Goal: Task Accomplishment & Management: Manage account settings

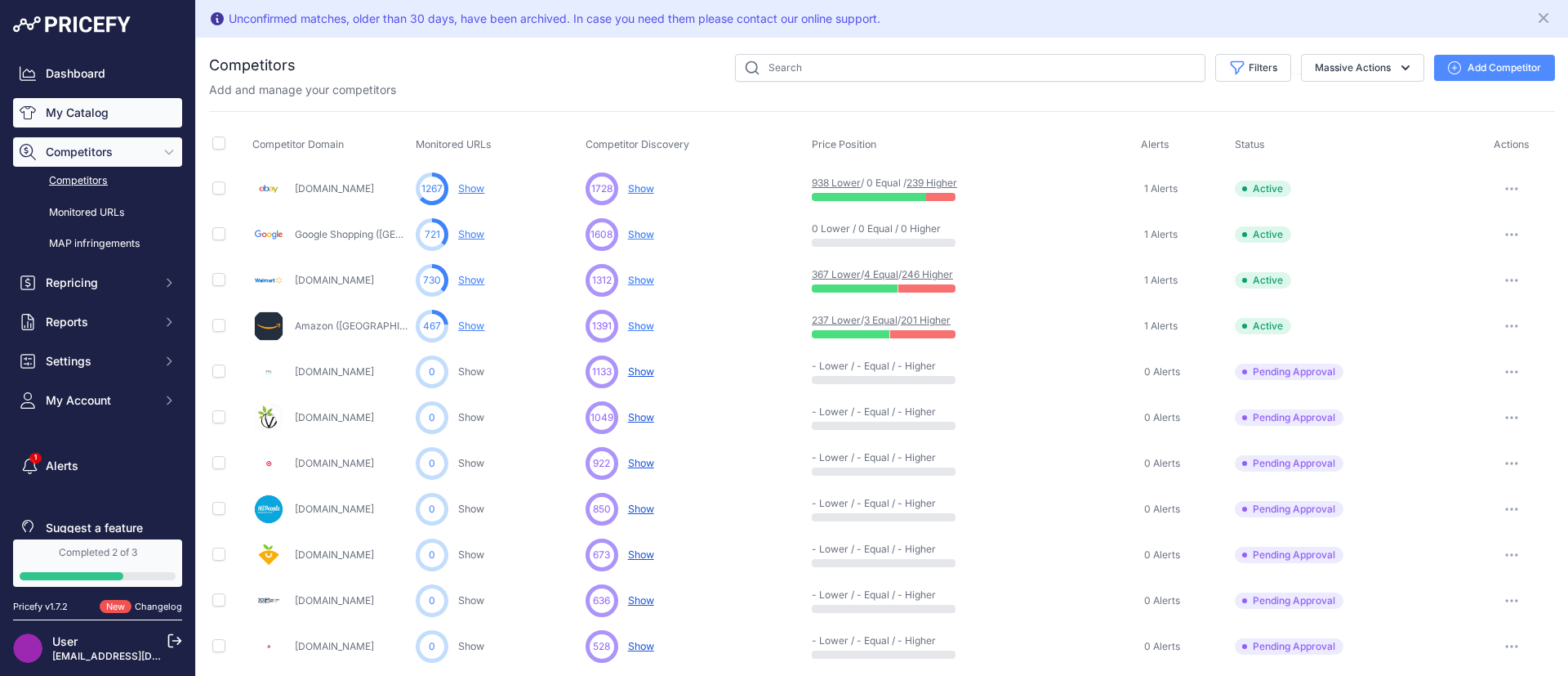
click at [78, 109] on link "My Catalog" at bounding box center [97, 113] width 169 height 30
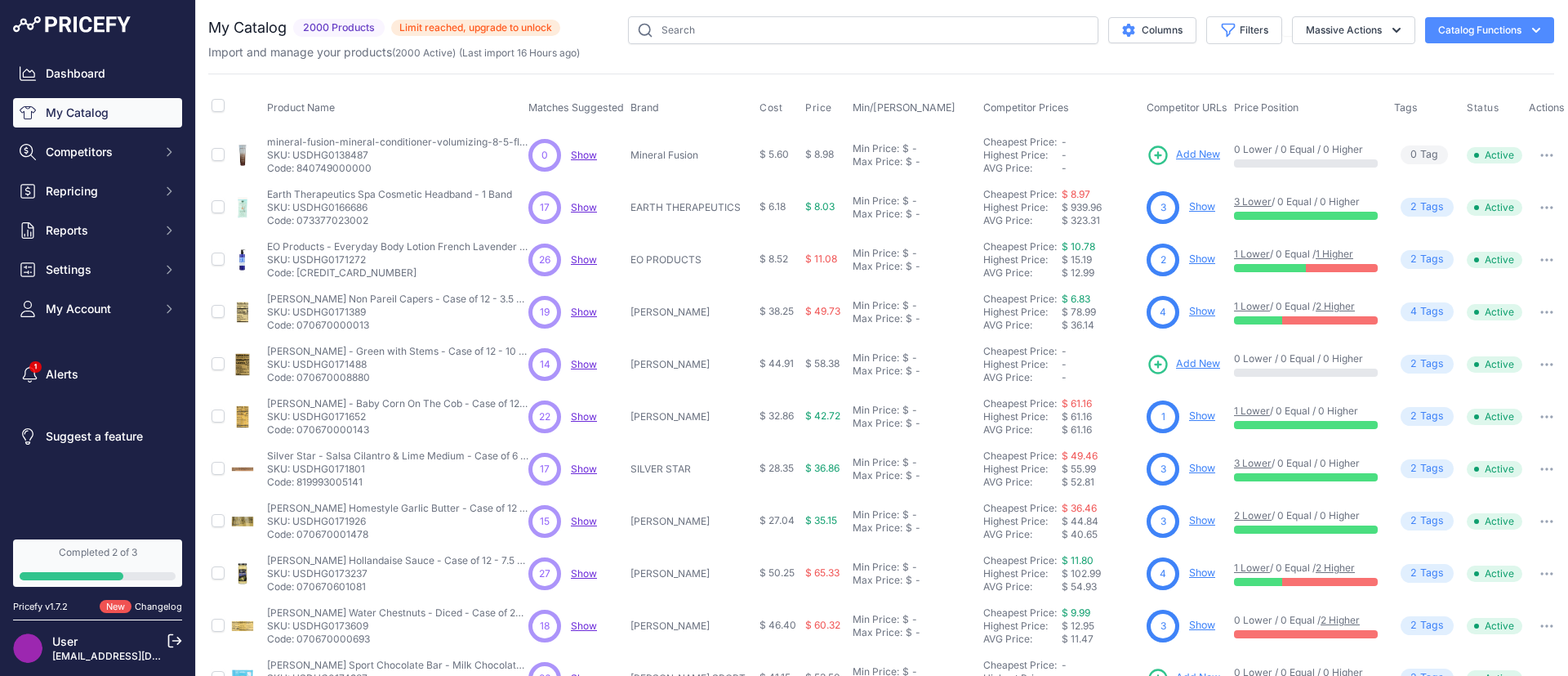
scroll to position [325, 18]
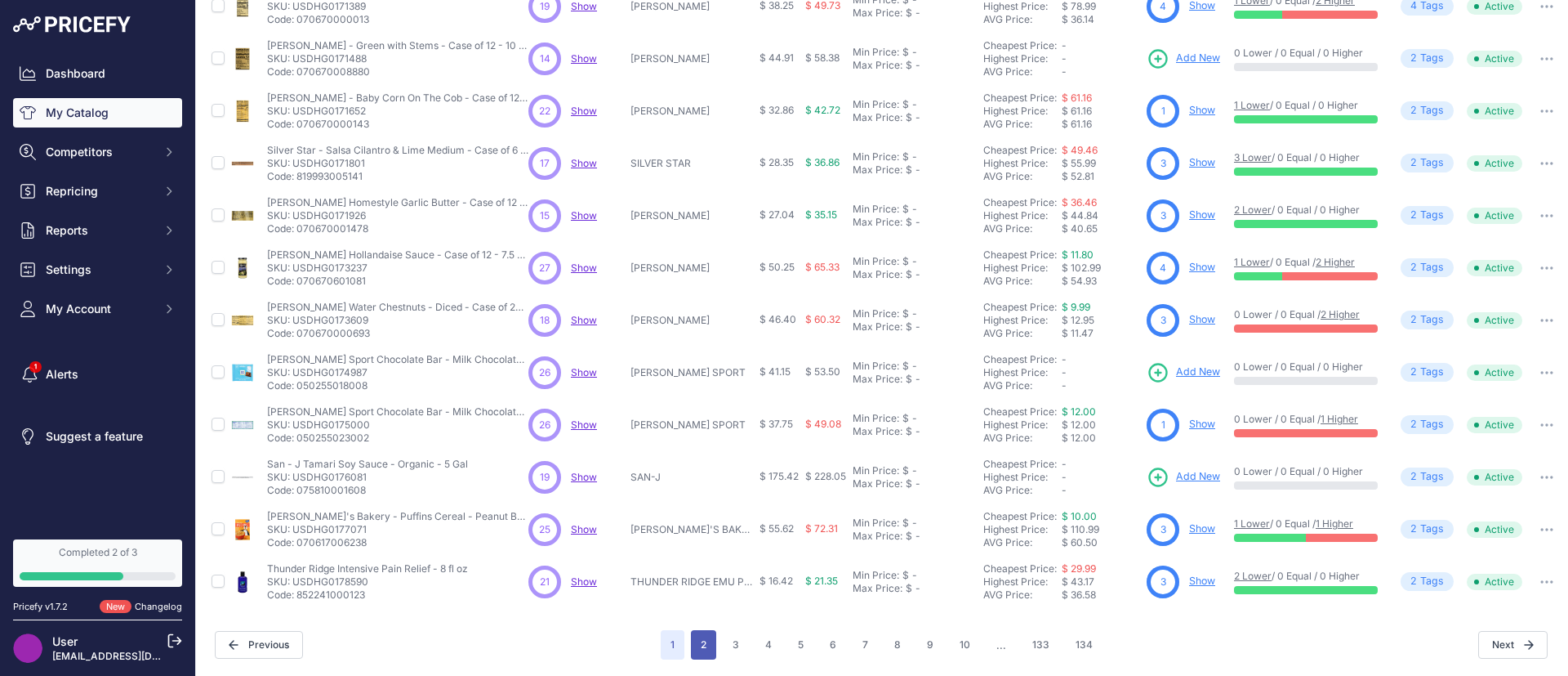
click at [691, 631] on button "2" at bounding box center [704, 645] width 25 height 30
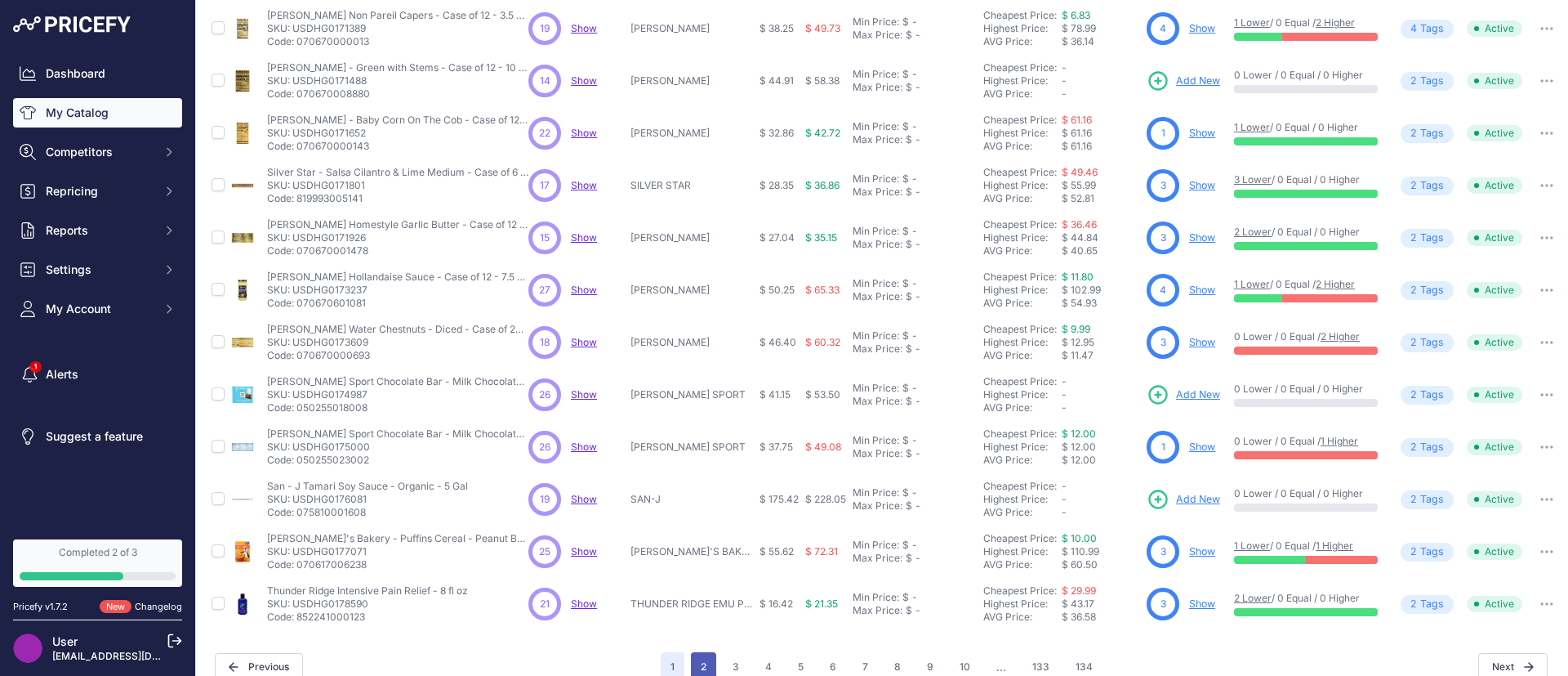
scroll to position [365, 18]
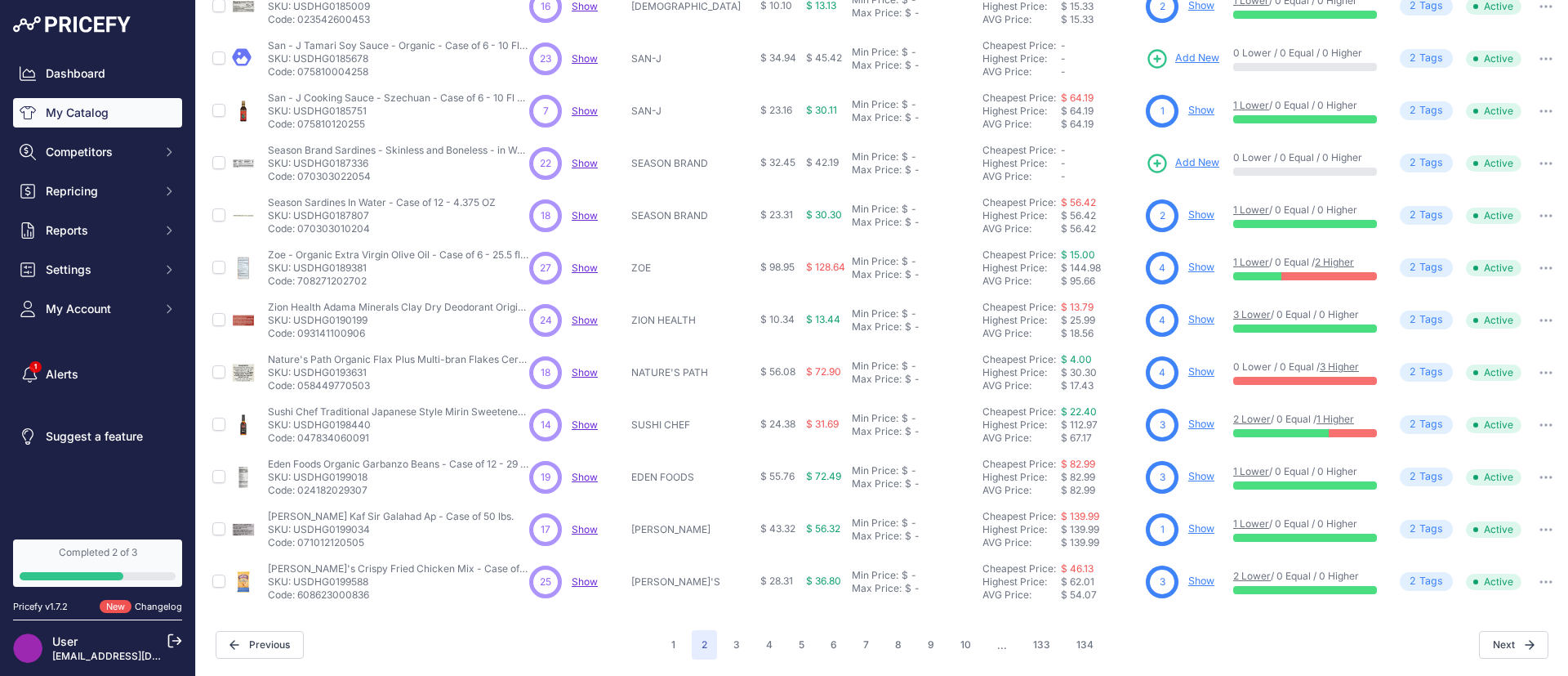
scroll to position [306, 0]
click at [726, 644] on button "3" at bounding box center [737, 645] width 26 height 30
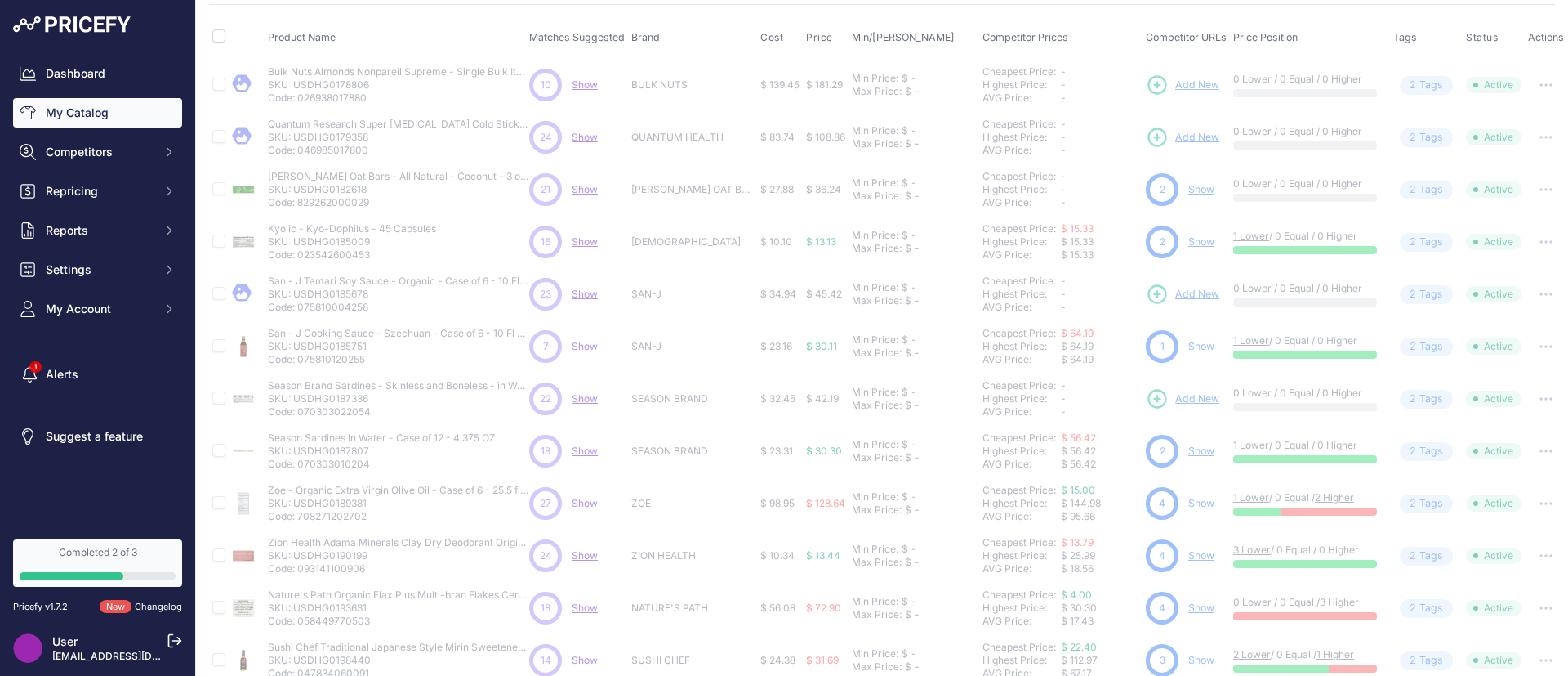
scroll to position [0, 0]
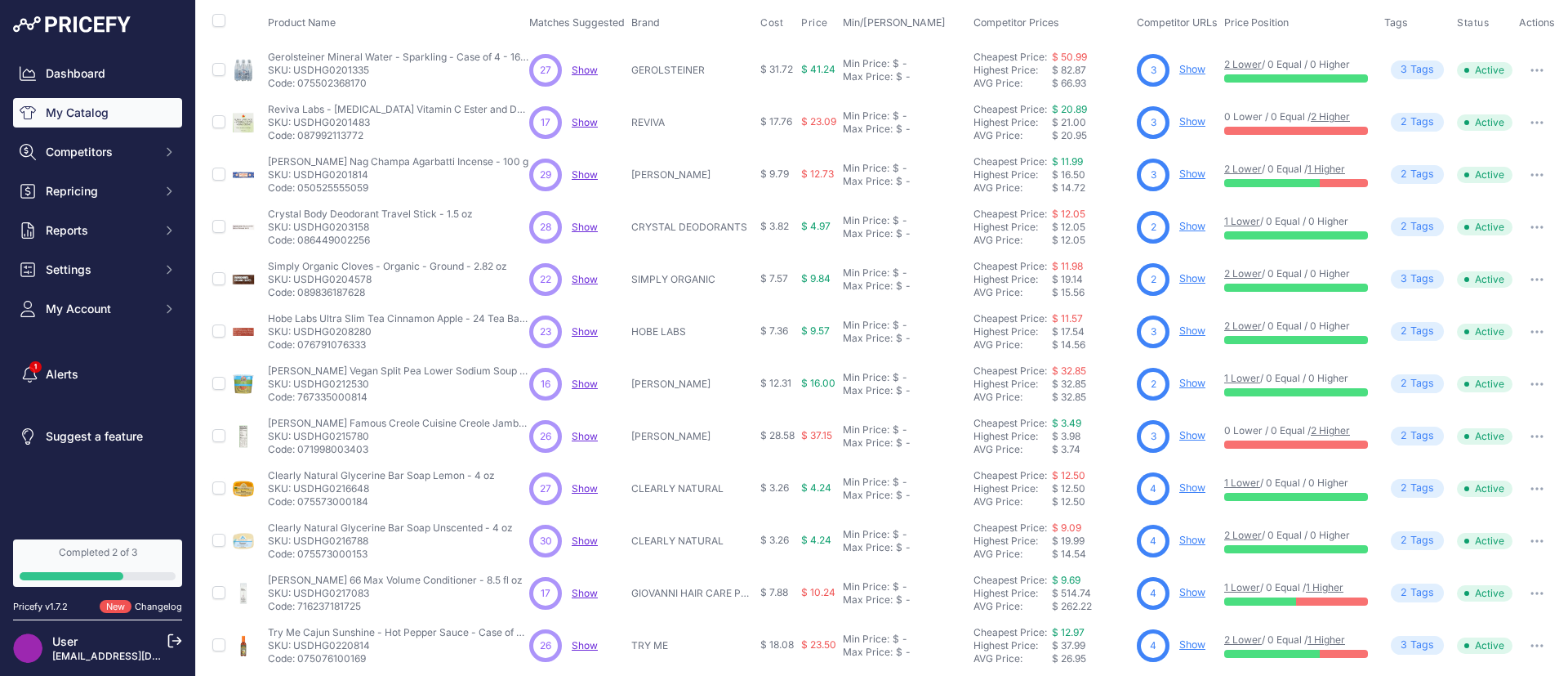
scroll to position [325, 10]
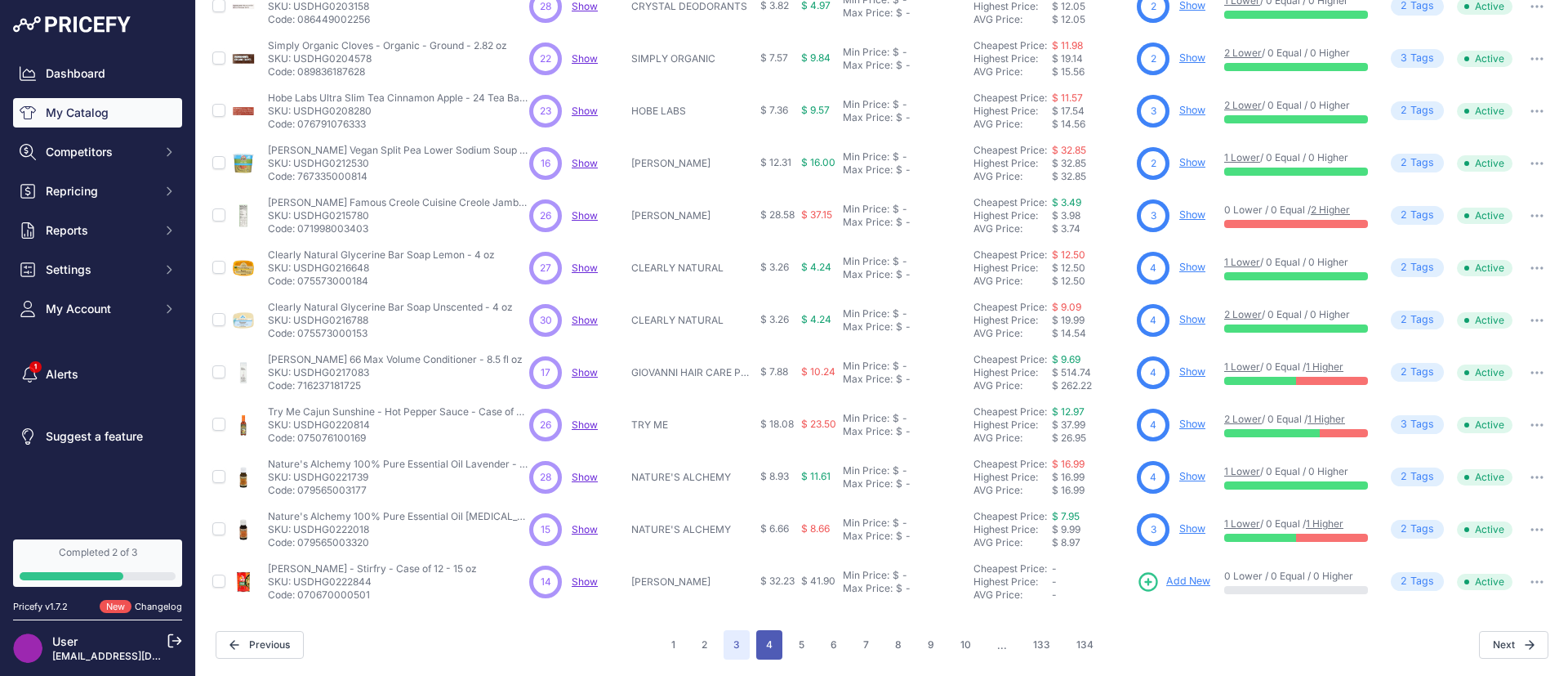
click at [756, 630] on button "4" at bounding box center [769, 645] width 26 height 30
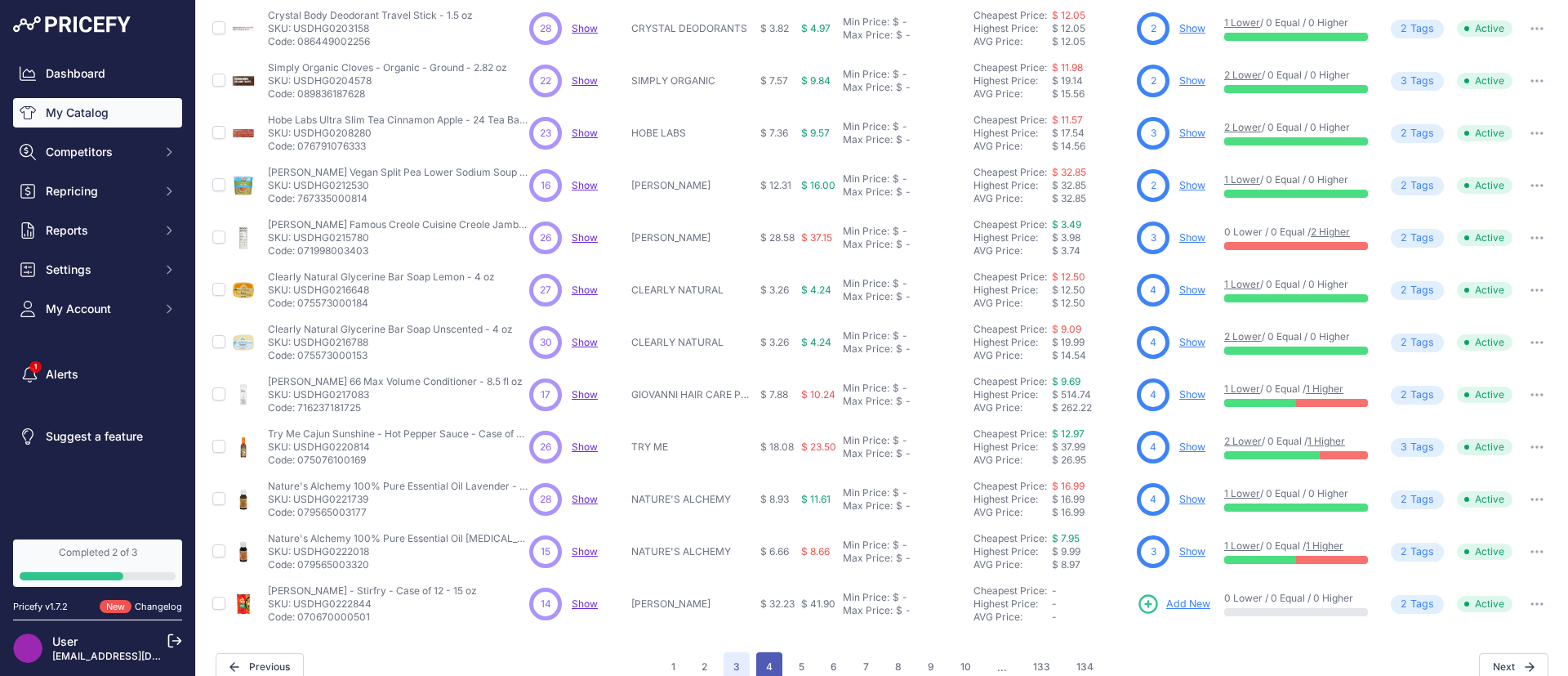
scroll to position [365, 10]
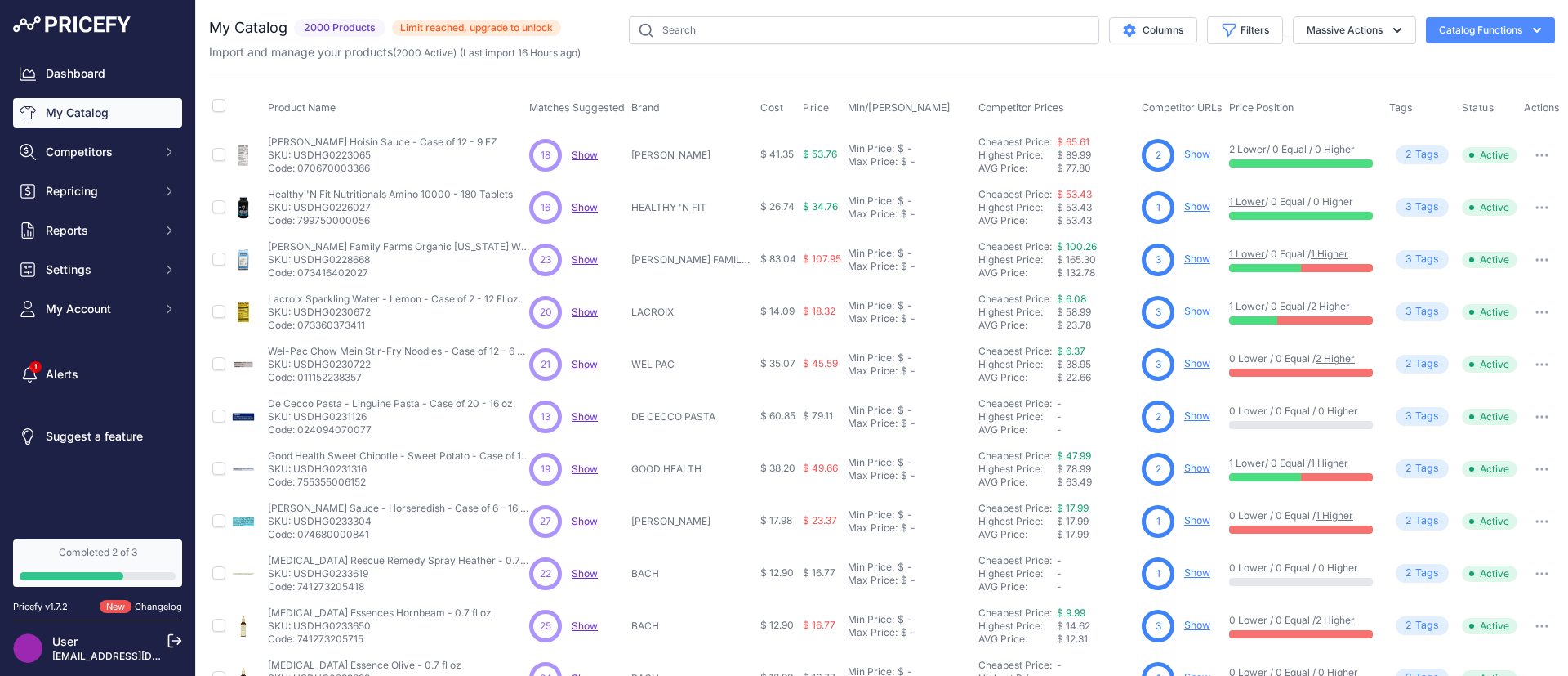
scroll to position [325, 0]
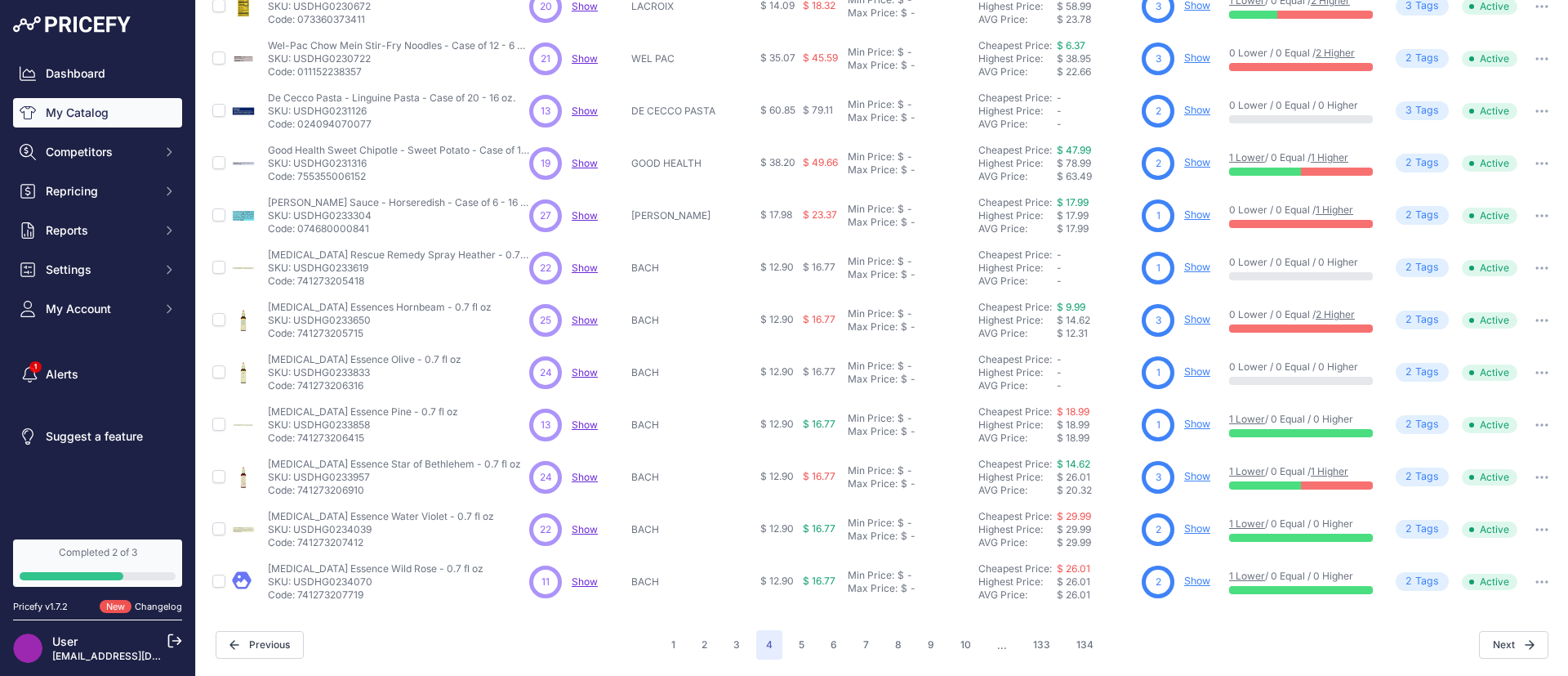
click at [872, 630] on div "1 2 3 4 5 6 7 ..." at bounding box center [882, 645] width 442 height 30
click at [863, 630] on button "7" at bounding box center [865, 645] width 25 height 30
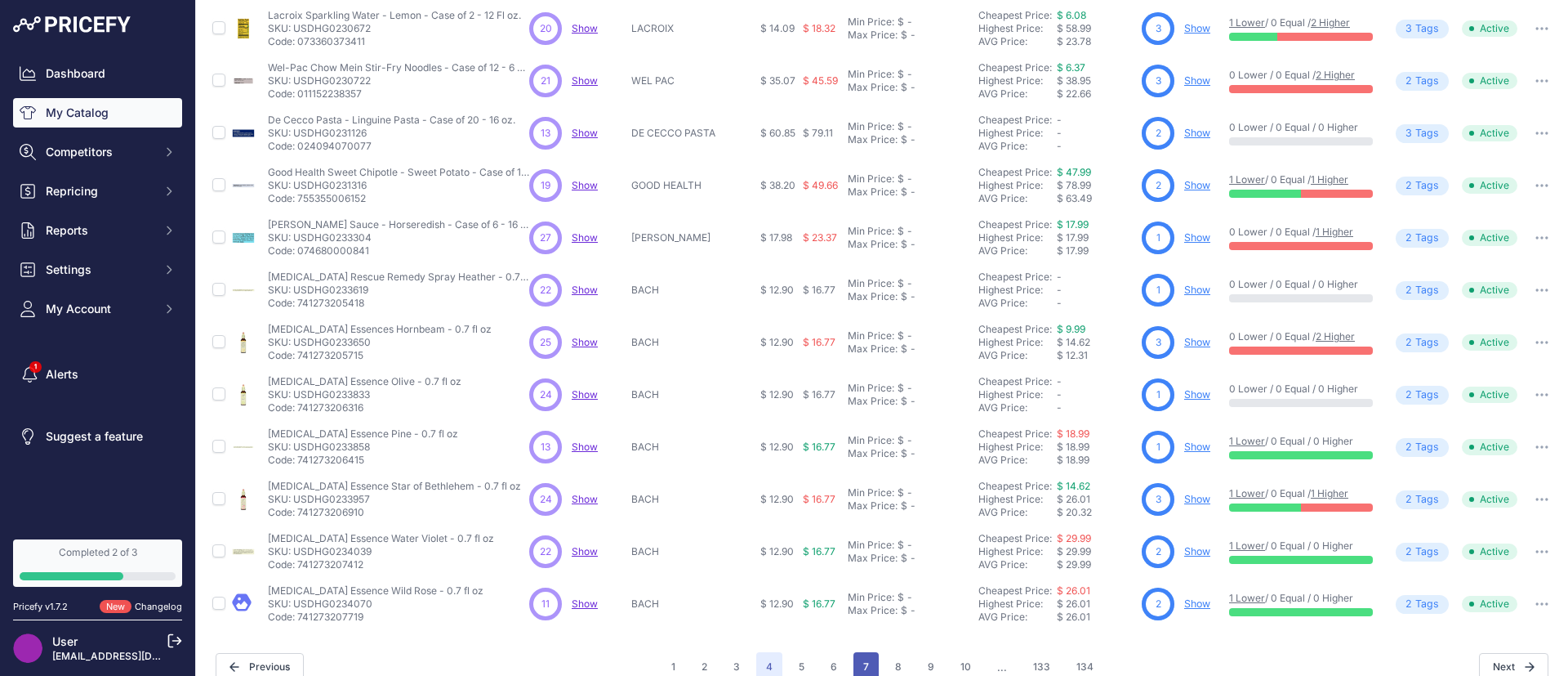
scroll to position [365, 0]
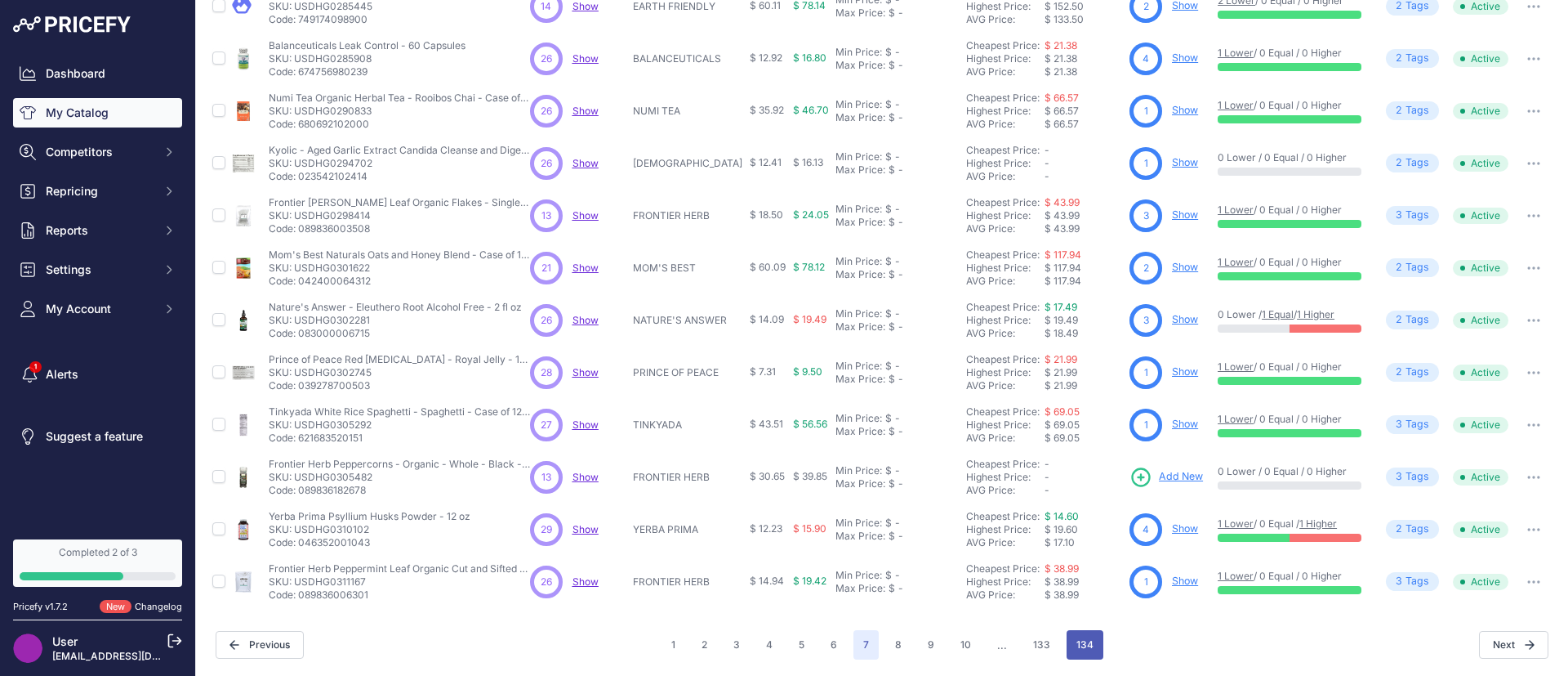
scroll to position [306, 0]
click at [1067, 630] on button "134" at bounding box center [1085, 645] width 37 height 30
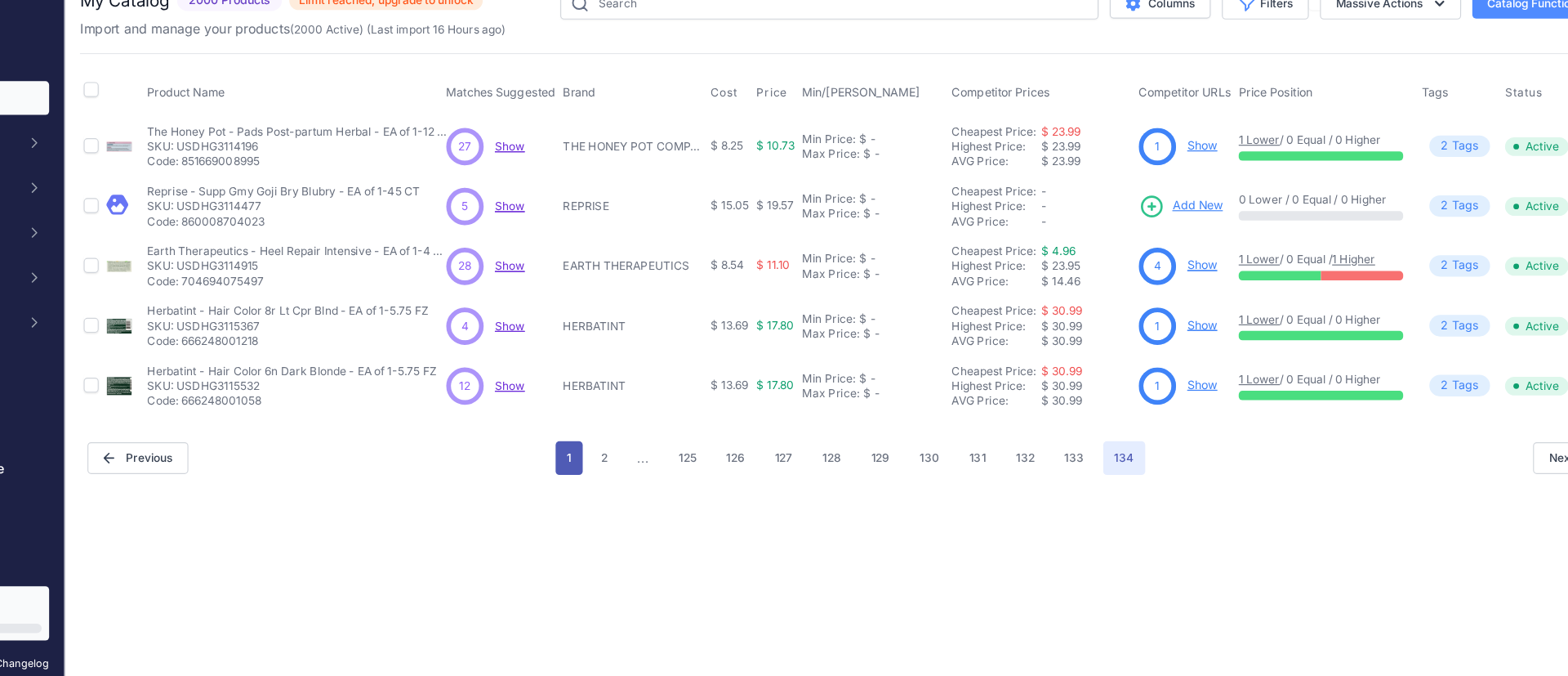
click at [631, 427] on button "1" at bounding box center [636, 427] width 24 height 30
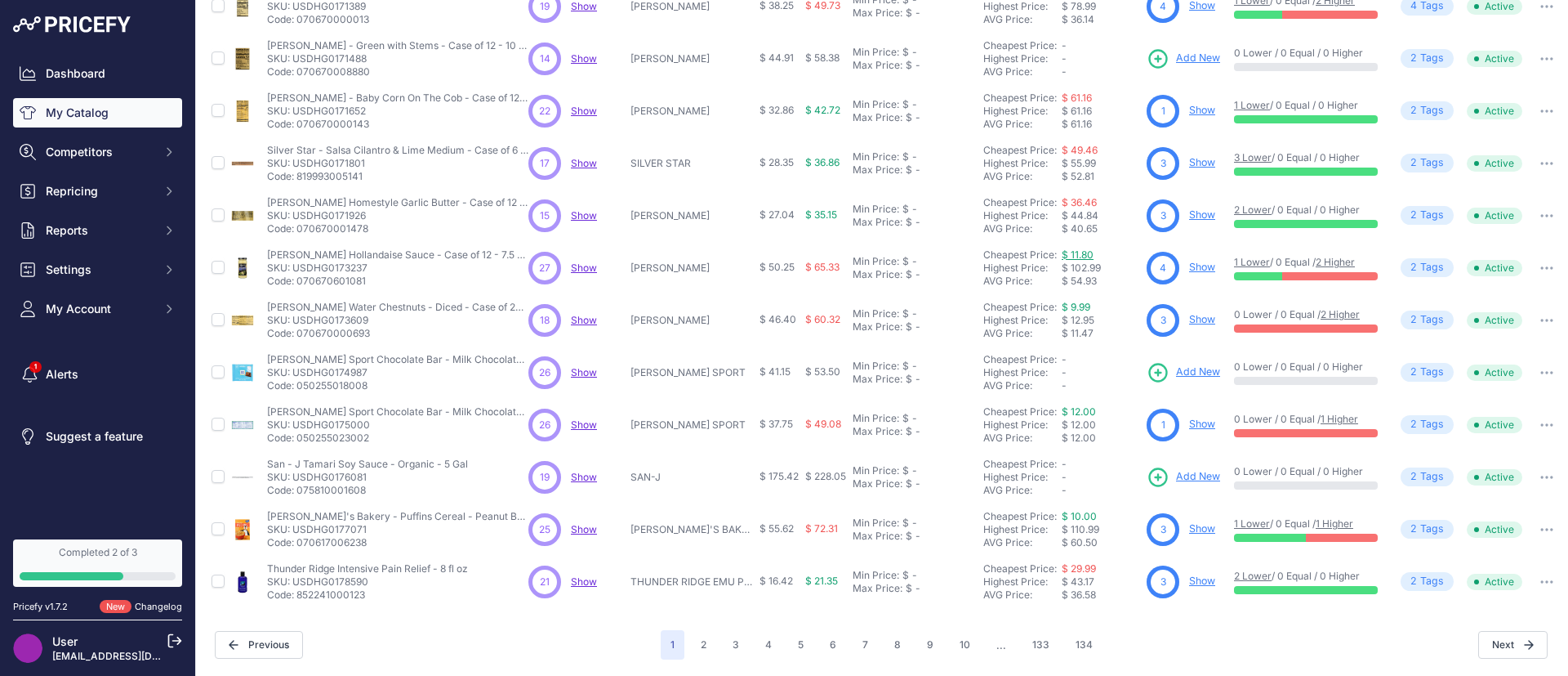
scroll to position [0, 19]
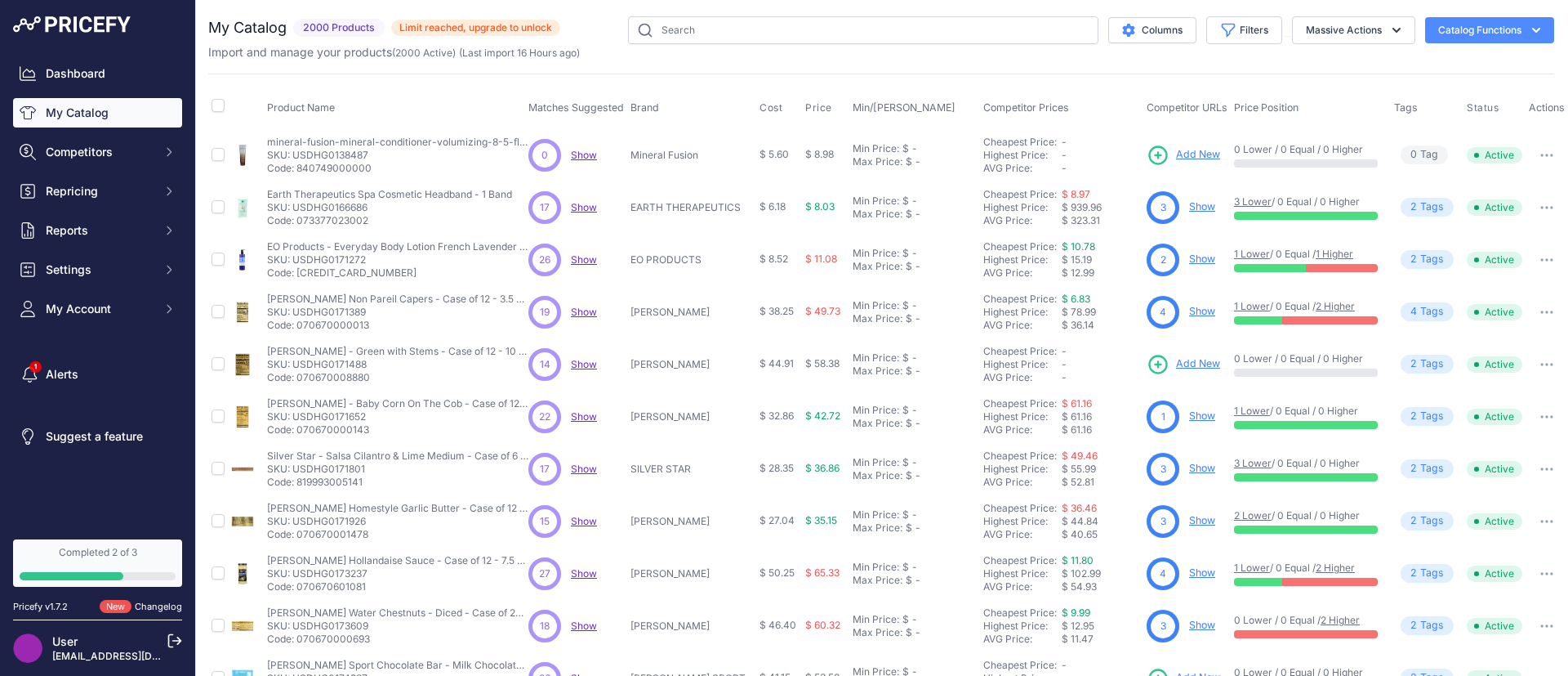
click at [120, 553] on div "Completed 2 of 3" at bounding box center [97, 552] width 156 height 13
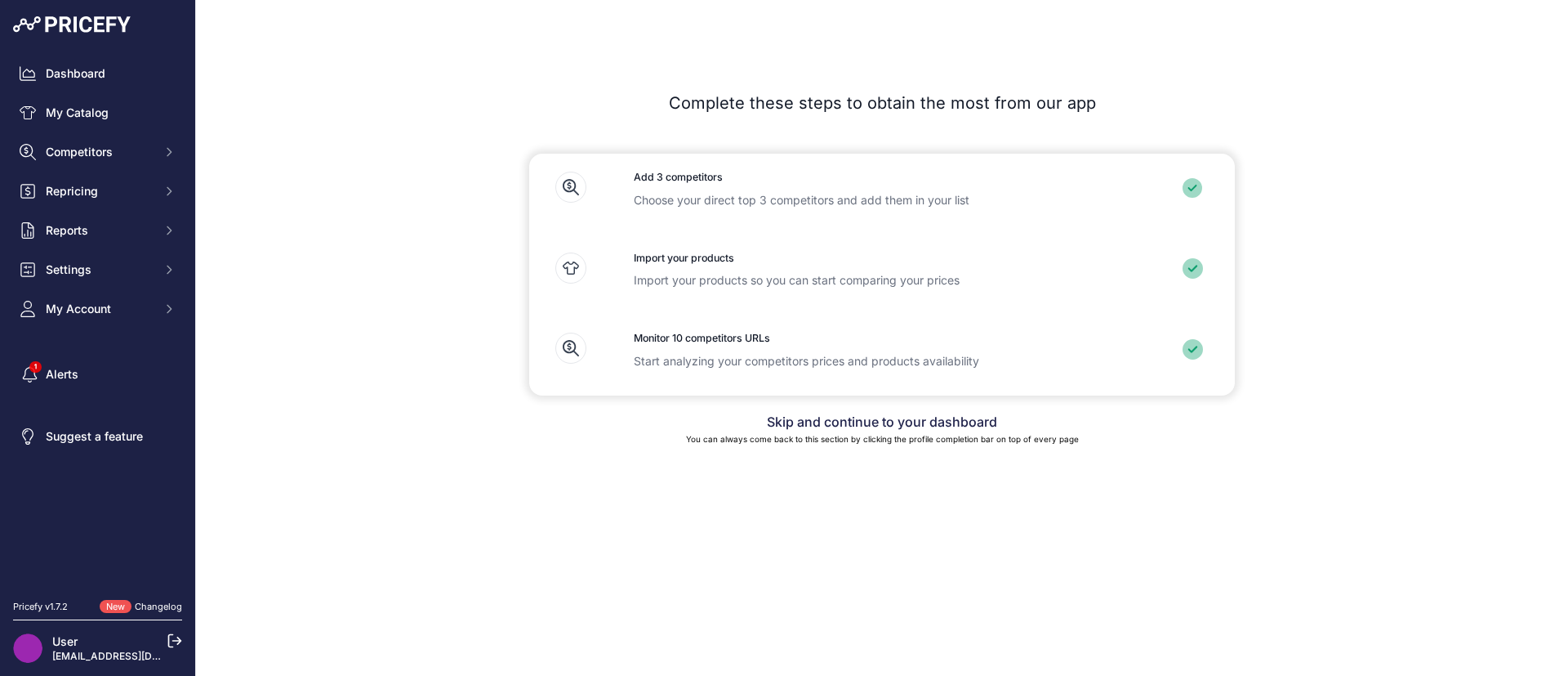
click at [756, 192] on p "Choose your direct top 3 competitors and add them in your list" at bounding box center [881, 200] width 496 height 17
click at [1204, 188] on div at bounding box center [1196, 194] width 79 height 65
click at [572, 189] on icon at bounding box center [570, 187] width 31 height 31
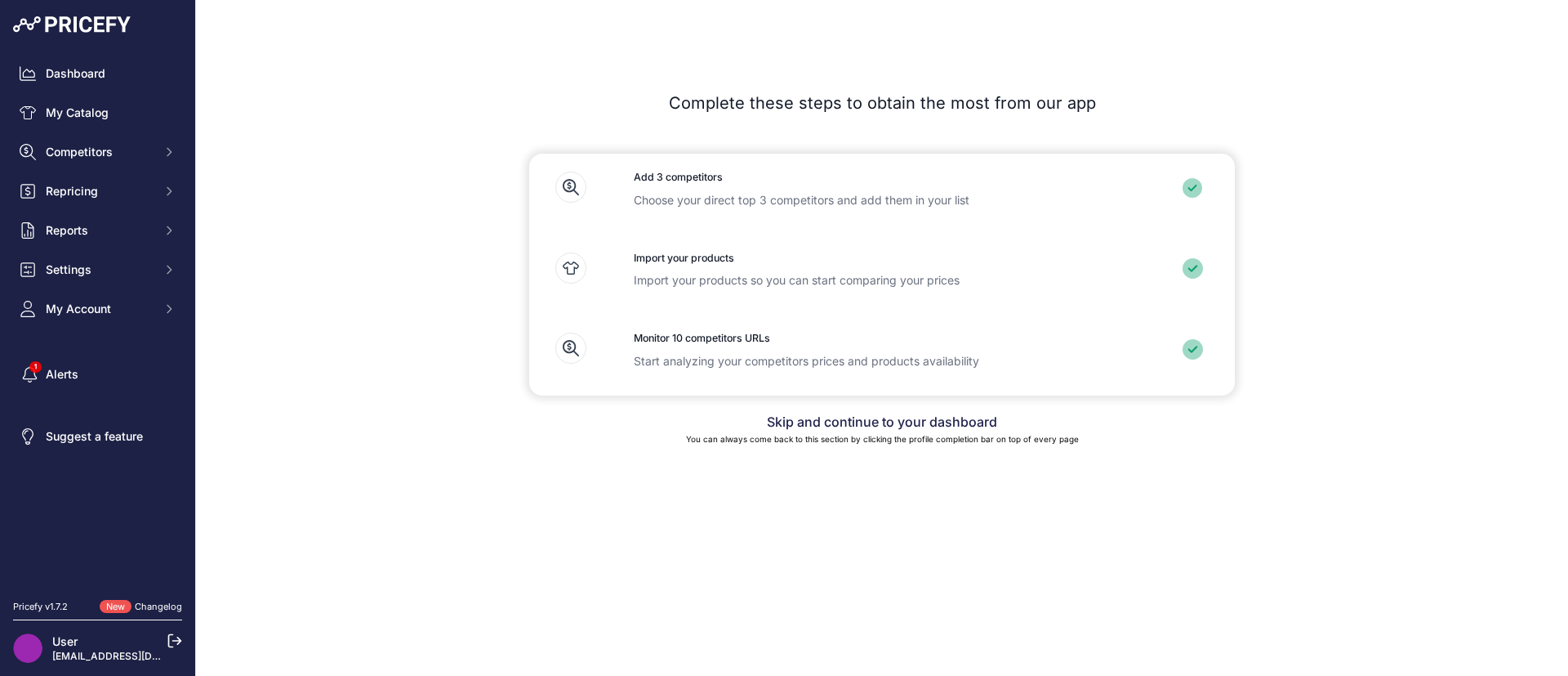
click at [790, 336] on h3 "Monitor 10 competitors URLs" at bounding box center [881, 339] width 496 height 16
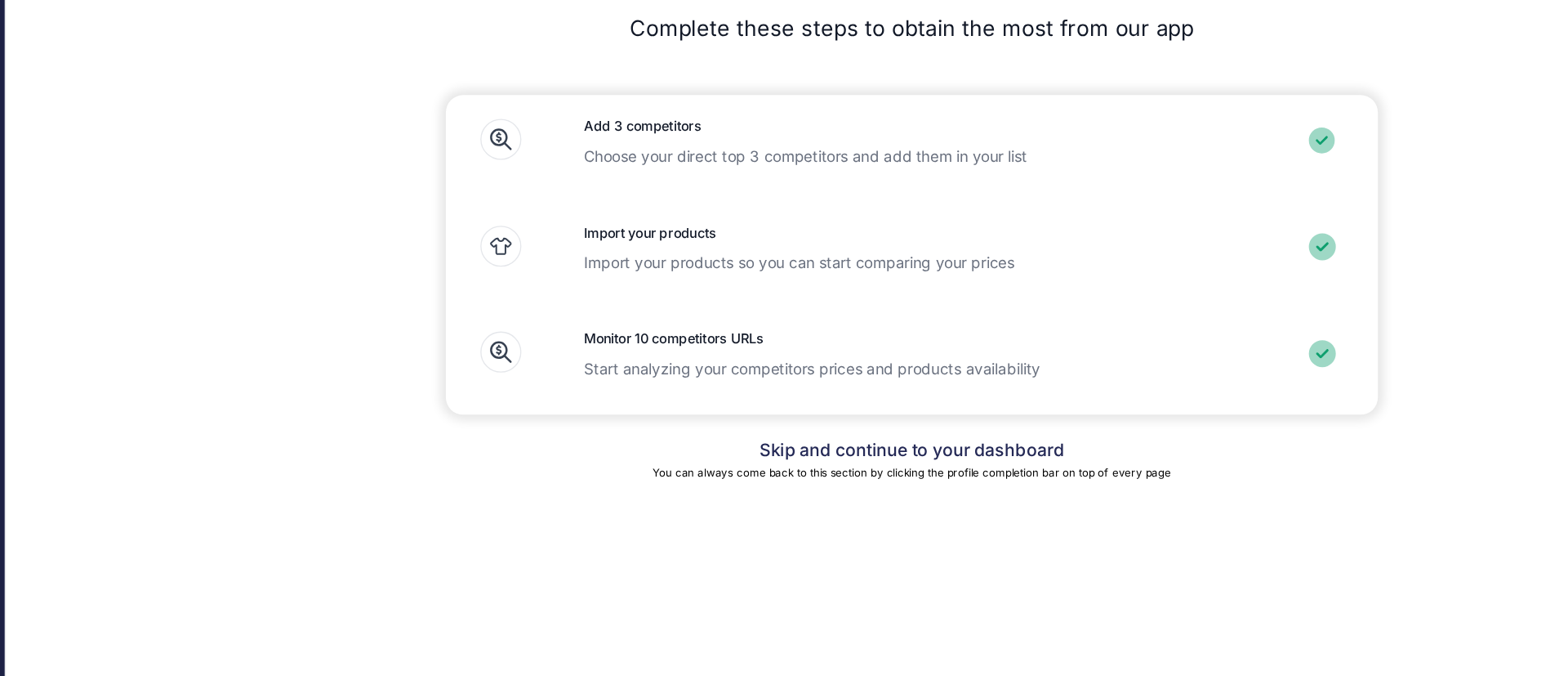
click at [872, 425] on link "Skip and continue to your dashboard" at bounding box center [881, 421] width 230 height 17
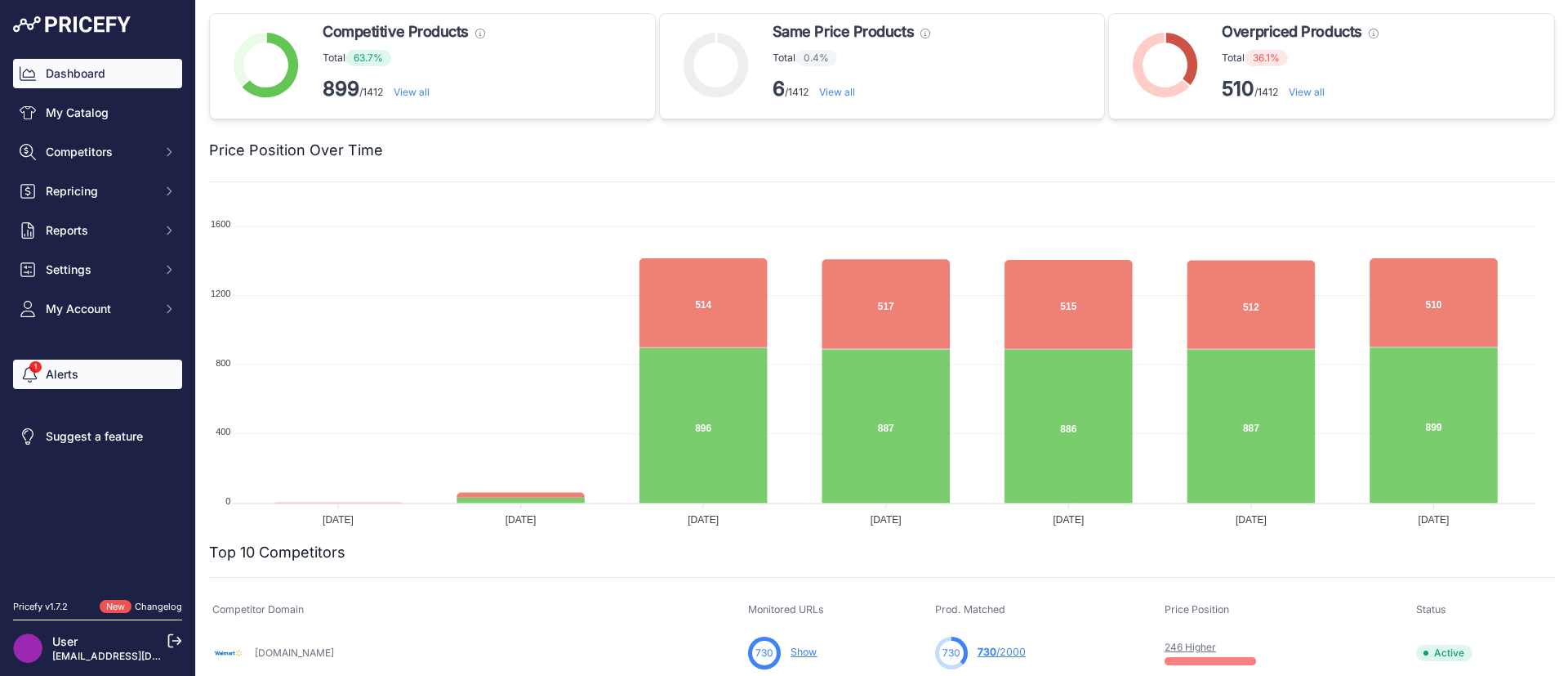
click at [30, 376] on icon "Sidebar" at bounding box center [29, 374] width 20 height 17
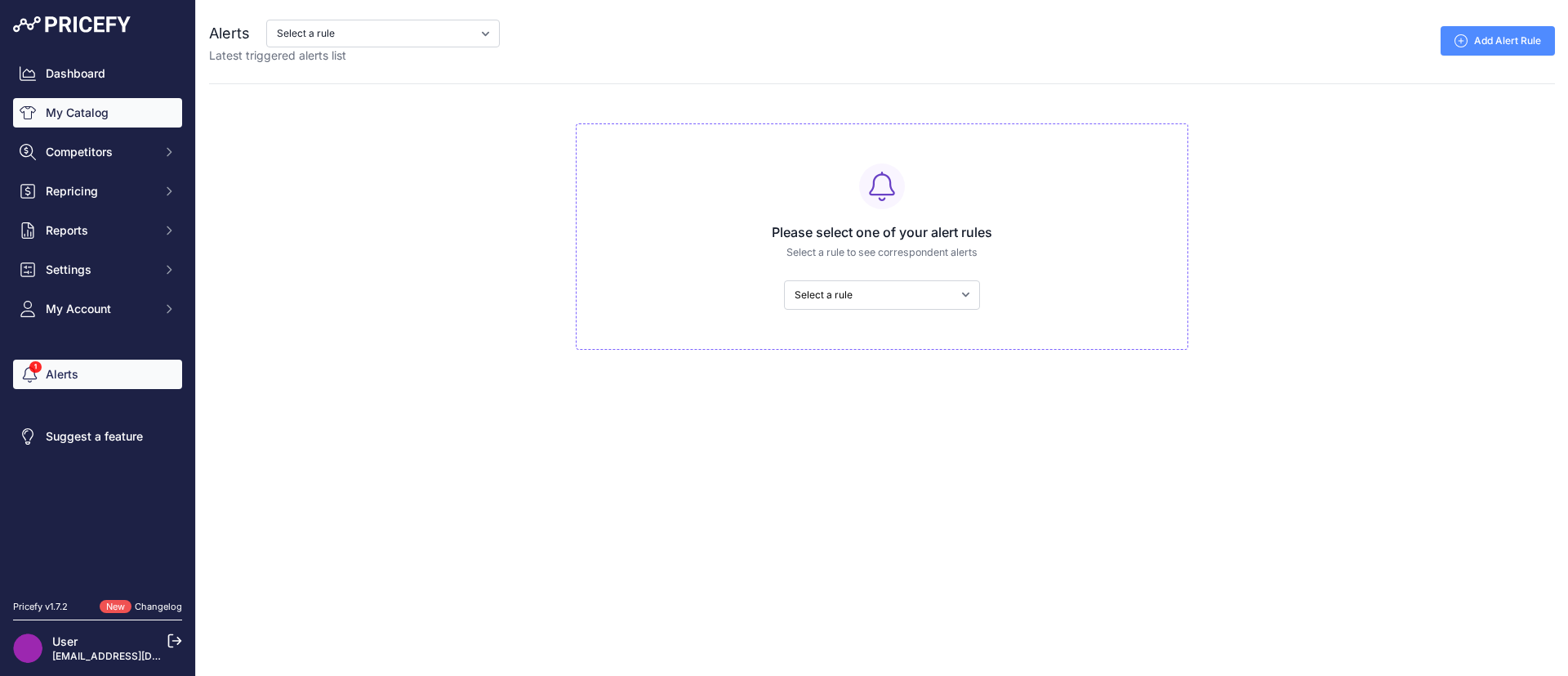
click at [86, 111] on link "My Catalog" at bounding box center [97, 113] width 169 height 30
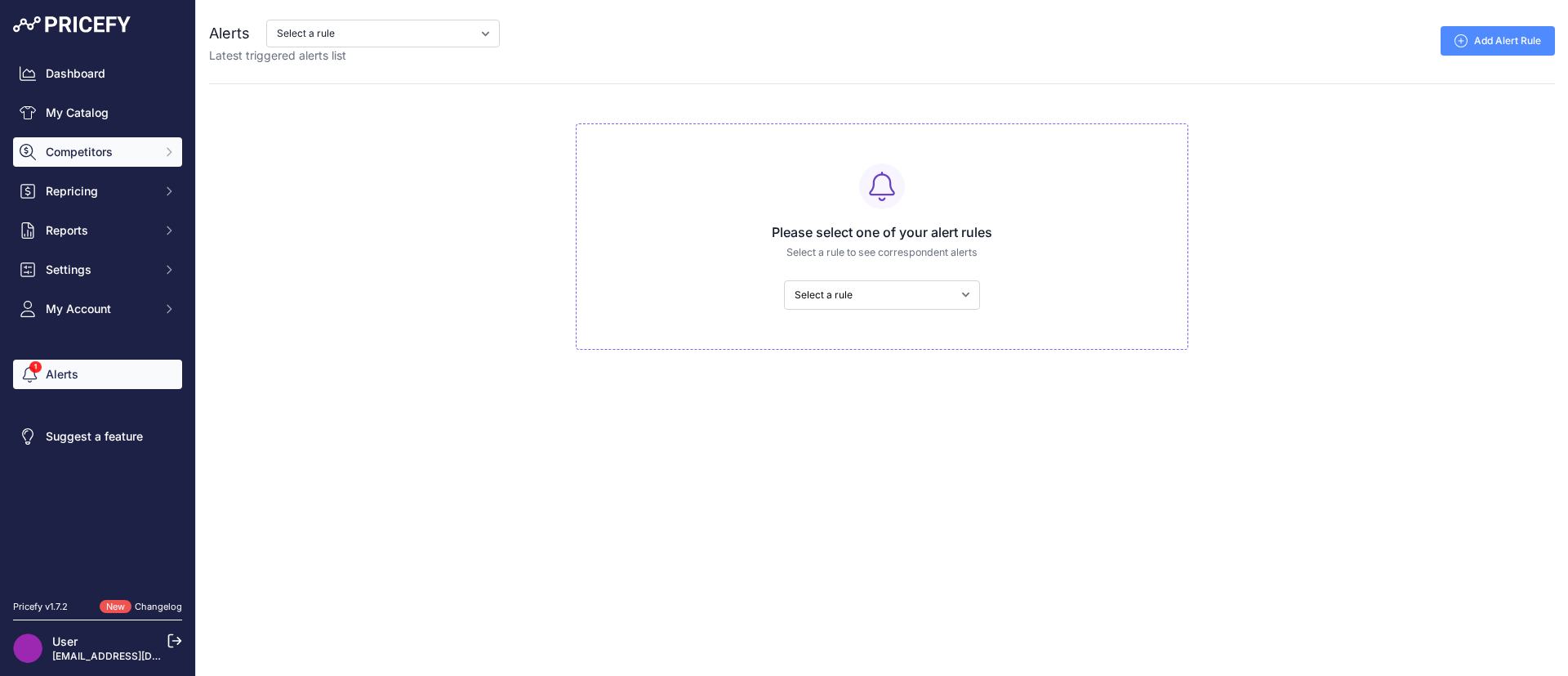
click at [86, 151] on span "Competitors" at bounding box center [99, 151] width 107 height 17
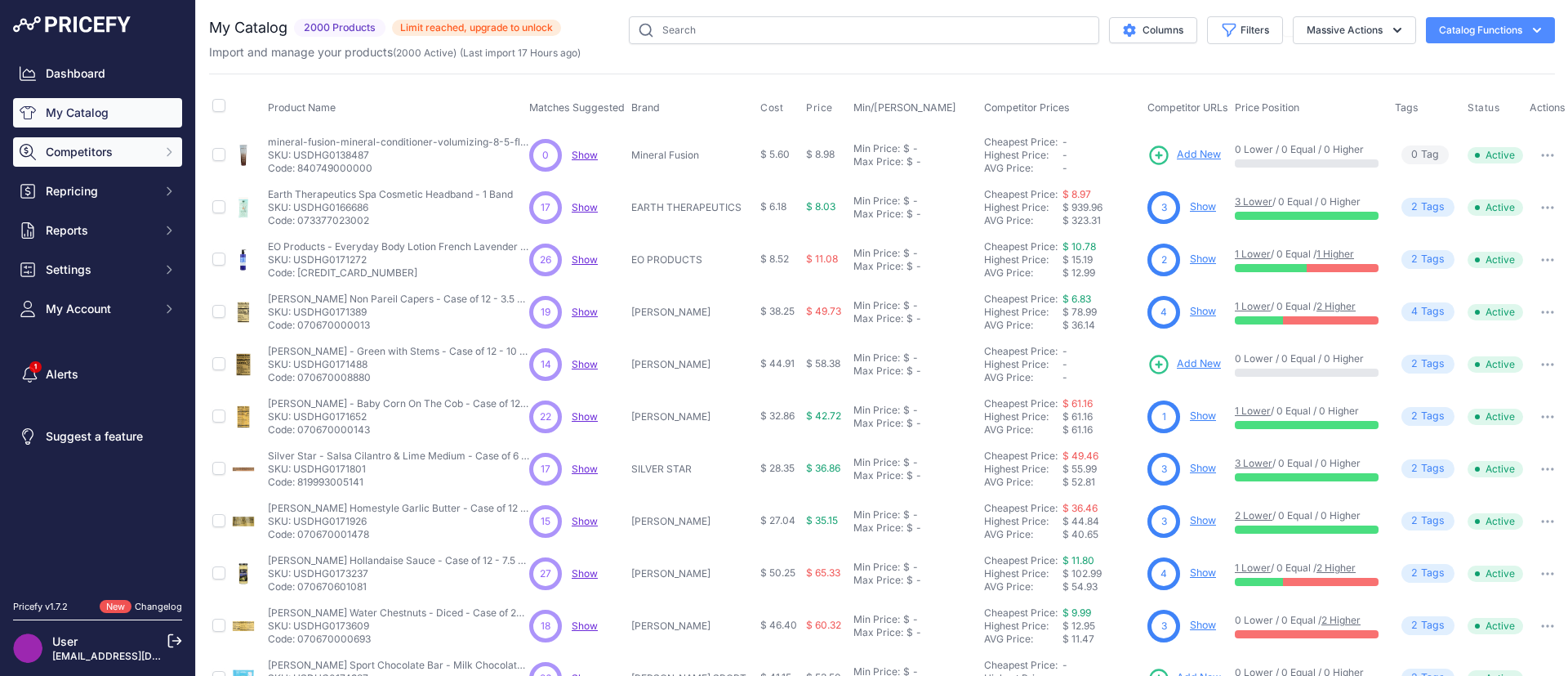
click at [146, 148] on span "Competitors" at bounding box center [99, 151] width 107 height 17
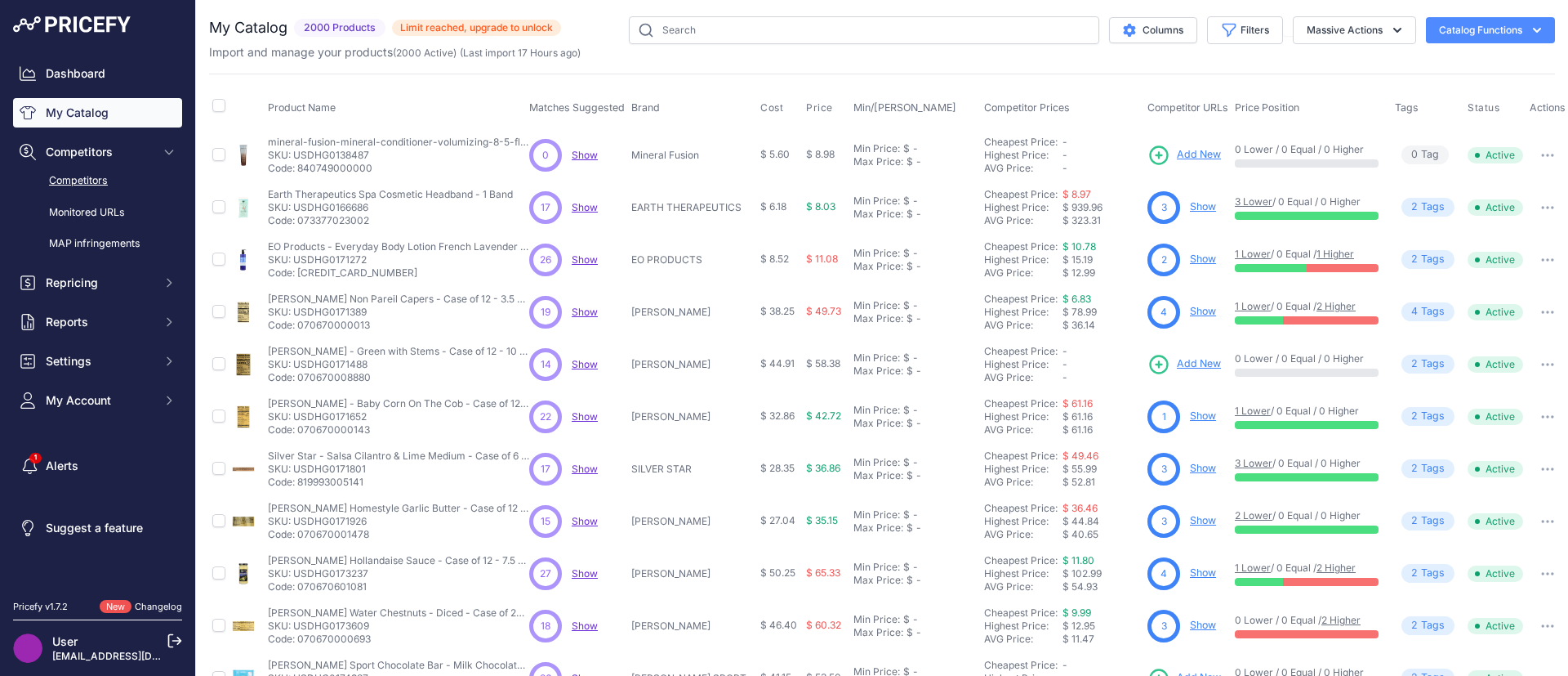
click at [104, 175] on link "Competitors" at bounding box center [97, 180] width 169 height 29
click at [84, 173] on link "Competitors" at bounding box center [97, 180] width 169 height 29
click at [87, 177] on link "Competitors" at bounding box center [97, 180] width 169 height 29
click at [61, 155] on span "Competitors" at bounding box center [99, 151] width 107 height 17
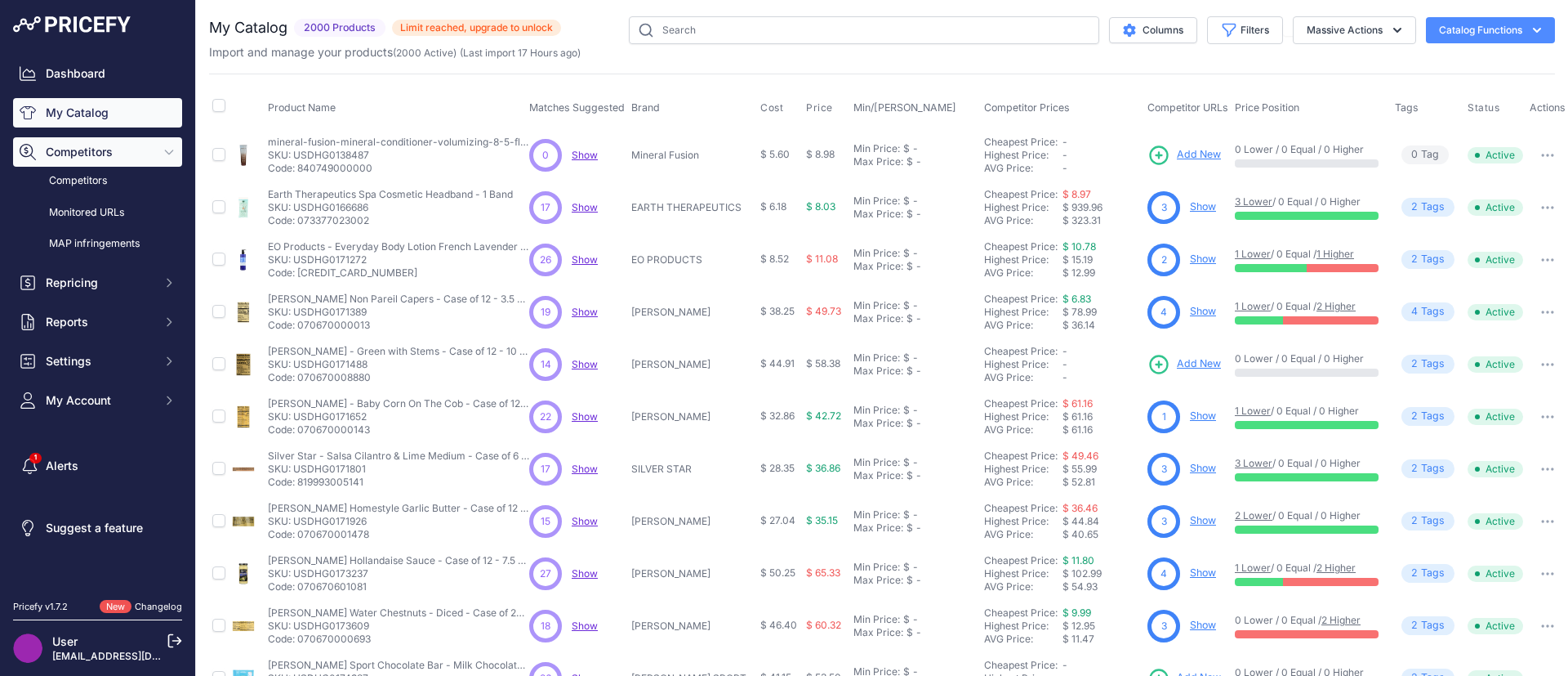
click at [61, 155] on span "Competitors" at bounding box center [99, 151] width 107 height 17
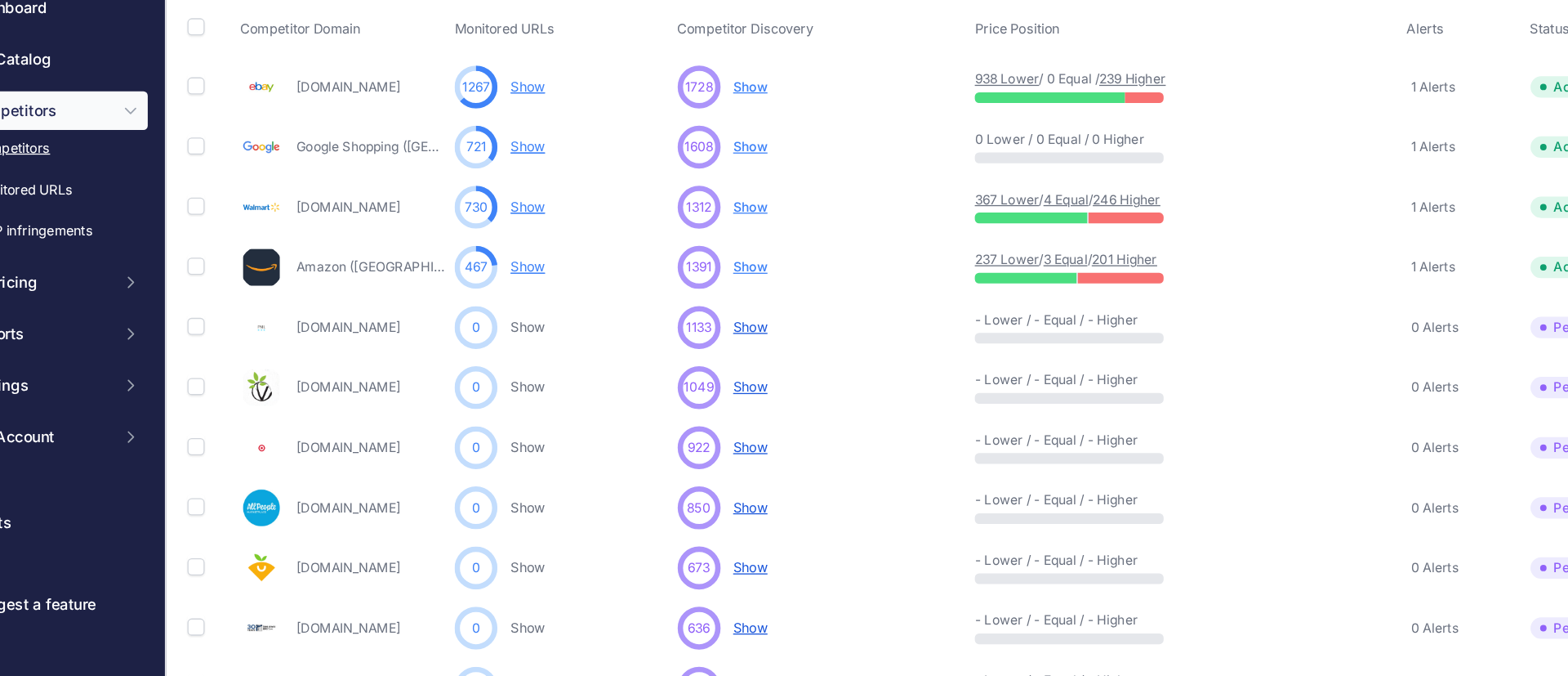
scroll to position [56, 0]
